Goal: Information Seeking & Learning: Learn about a topic

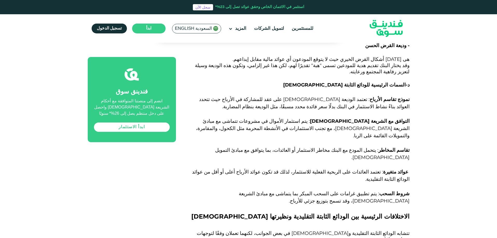
drag, startPoint x: 281, startPoint y: 141, endPoint x: 254, endPoint y: 139, distance: 27.6
drag, startPoint x: 376, startPoint y: 148, endPoint x: 370, endPoint y: 153, distance: 7.5
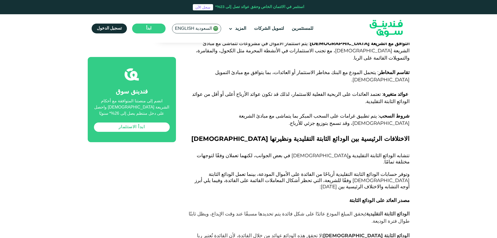
scroll to position [1547, 0]
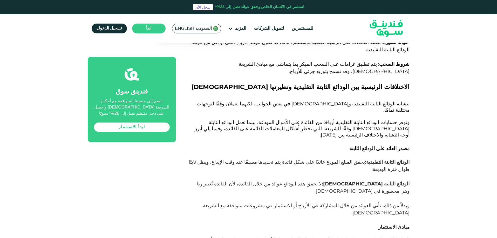
drag, startPoint x: 429, startPoint y: 99, endPoint x: 431, endPoint y: 91, distance: 8.7
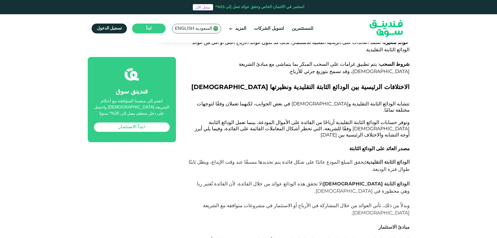
drag, startPoint x: 289, startPoint y: 149, endPoint x: 243, endPoint y: 151, distance: 45.5
drag, startPoint x: 229, startPoint y: 150, endPoint x: 215, endPoint y: 150, distance: 14.5
drag, startPoint x: 392, startPoint y: 160, endPoint x: 361, endPoint y: 160, distance: 30.4
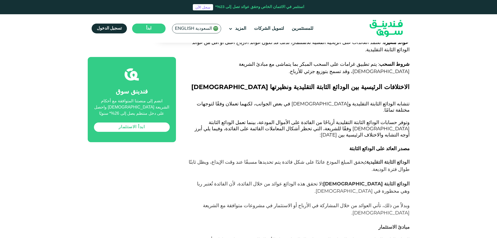
drag, startPoint x: 336, startPoint y: 160, endPoint x: 305, endPoint y: 159, distance: 31.4
drag, startPoint x: 277, startPoint y: 161, endPoint x: 268, endPoint y: 161, distance: 8.8
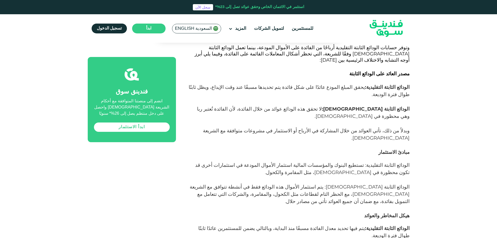
scroll to position [1625, 0]
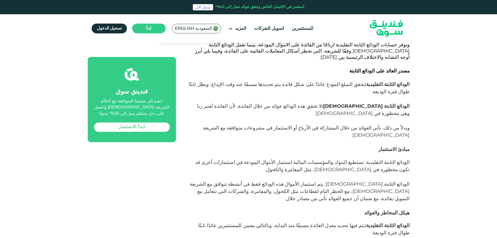
drag, startPoint x: 381, startPoint y: 93, endPoint x: 285, endPoint y: 112, distance: 97.4
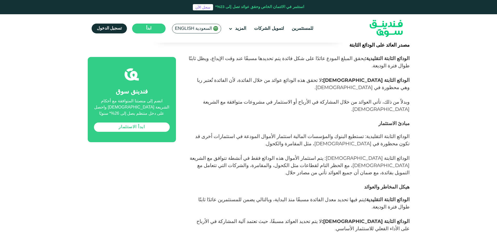
drag, startPoint x: 305, startPoint y: 98, endPoint x: 258, endPoint y: 98, distance: 46.7
drag, startPoint x: 245, startPoint y: 98, endPoint x: 232, endPoint y: 98, distance: 12.7
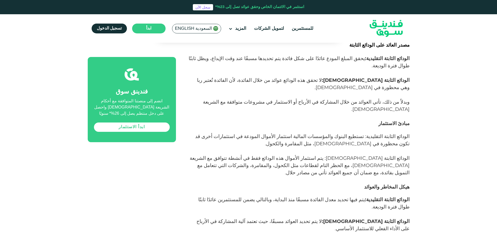
drag, startPoint x: 393, startPoint y: 103, endPoint x: 364, endPoint y: 101, distance: 29.7
drag, startPoint x: 364, startPoint y: 101, endPoint x: 361, endPoint y: 113, distance: 12.2
drag, startPoint x: 340, startPoint y: 131, endPoint x: 337, endPoint y: 131, distance: 3.1
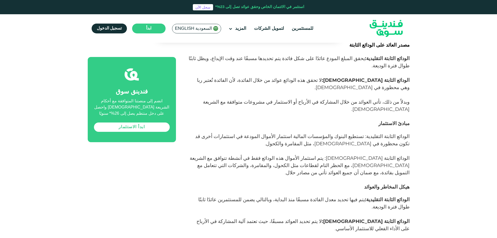
drag, startPoint x: 352, startPoint y: 145, endPoint x: 336, endPoint y: 145, distance: 16.1
drag, startPoint x: 325, startPoint y: 146, endPoint x: 282, endPoint y: 145, distance: 42.3
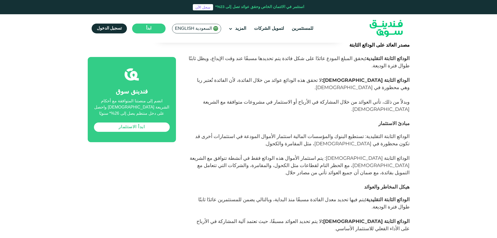
drag, startPoint x: 401, startPoint y: 164, endPoint x: 380, endPoint y: 163, distance: 20.3
drag, startPoint x: 357, startPoint y: 163, endPoint x: 334, endPoint y: 163, distance: 22.6
drag, startPoint x: 320, startPoint y: 164, endPoint x: 298, endPoint y: 166, distance: 21.8
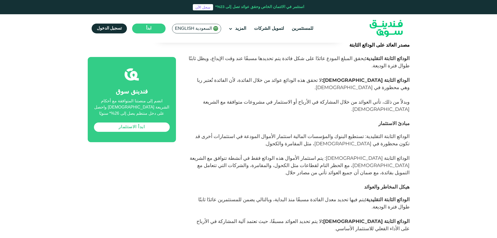
drag, startPoint x: 259, startPoint y: 162, endPoint x: 250, endPoint y: 162, distance: 9.1
drag, startPoint x: 245, startPoint y: 163, endPoint x: 222, endPoint y: 162, distance: 23.4
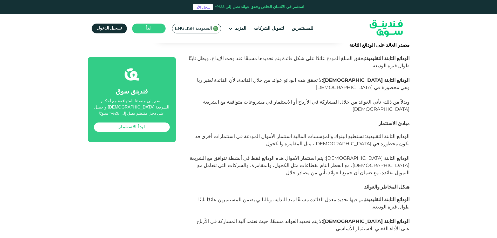
drag, startPoint x: 222, startPoint y: 162, endPoint x: 200, endPoint y: 160, distance: 21.9
drag, startPoint x: 390, startPoint y: 168, endPoint x: 385, endPoint y: 168, distance: 5.4
drag, startPoint x: 378, startPoint y: 169, endPoint x: 361, endPoint y: 169, distance: 17.1
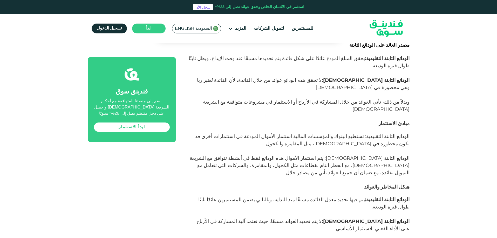
drag, startPoint x: 348, startPoint y: 168, endPoint x: 332, endPoint y: 168, distance: 15.3
drag, startPoint x: 318, startPoint y: 168, endPoint x: 311, endPoint y: 168, distance: 7.5
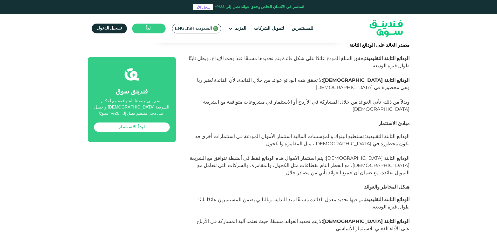
drag, startPoint x: 289, startPoint y: 167, endPoint x: 347, endPoint y: 169, distance: 58.1
drag, startPoint x: 377, startPoint y: 169, endPoint x: 319, endPoint y: 167, distance: 57.4
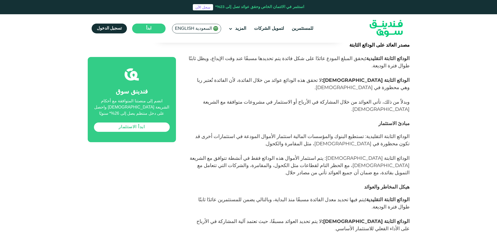
drag, startPoint x: 399, startPoint y: 186, endPoint x: 319, endPoint y: 182, distance: 80.3
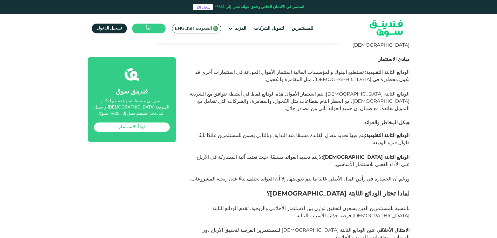
scroll to position [1729, 0]
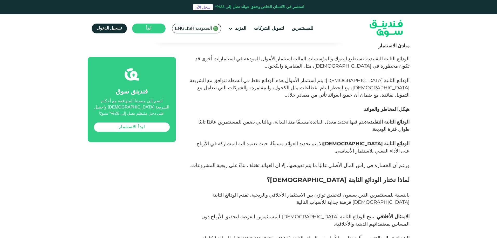
drag, startPoint x: 399, startPoint y: 136, endPoint x: 343, endPoint y: 137, distance: 55.8
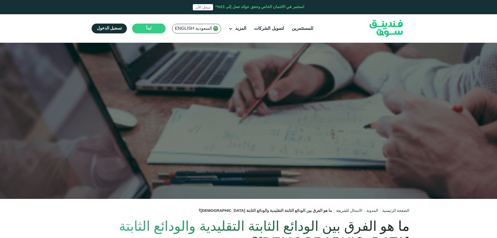
scroll to position [0, 0]
